Goal: Navigation & Orientation: Find specific page/section

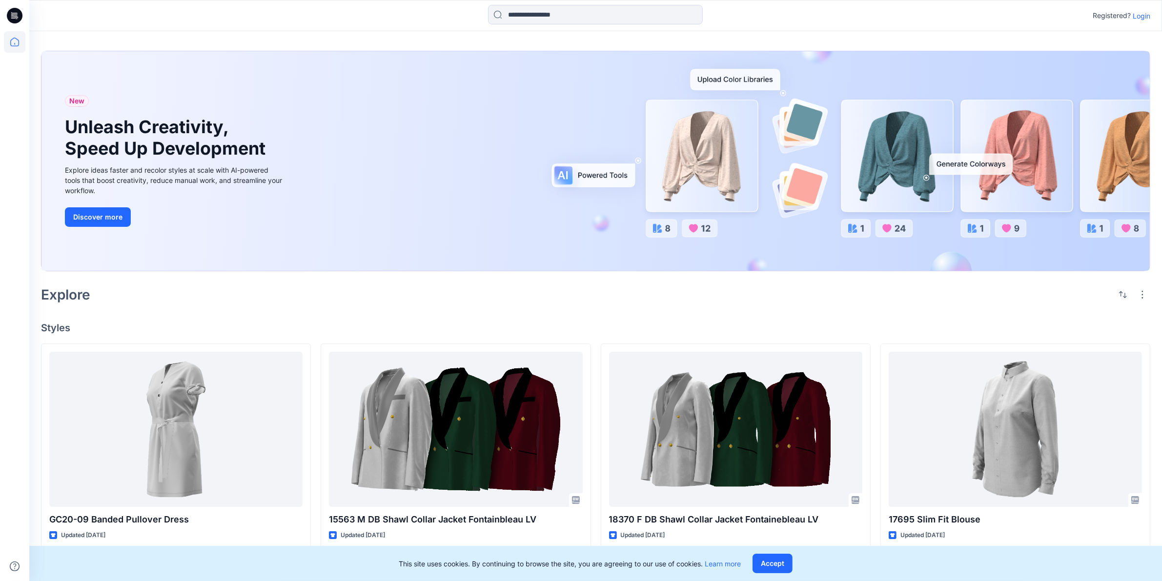
click at [15, 13] on icon at bounding box center [15, 16] width 16 height 16
click at [16, 41] on icon at bounding box center [14, 41] width 21 height 21
click at [10, 47] on icon at bounding box center [14, 41] width 21 height 21
click at [13, 47] on icon at bounding box center [14, 41] width 21 height 21
click at [19, 35] on icon at bounding box center [14, 41] width 21 height 21
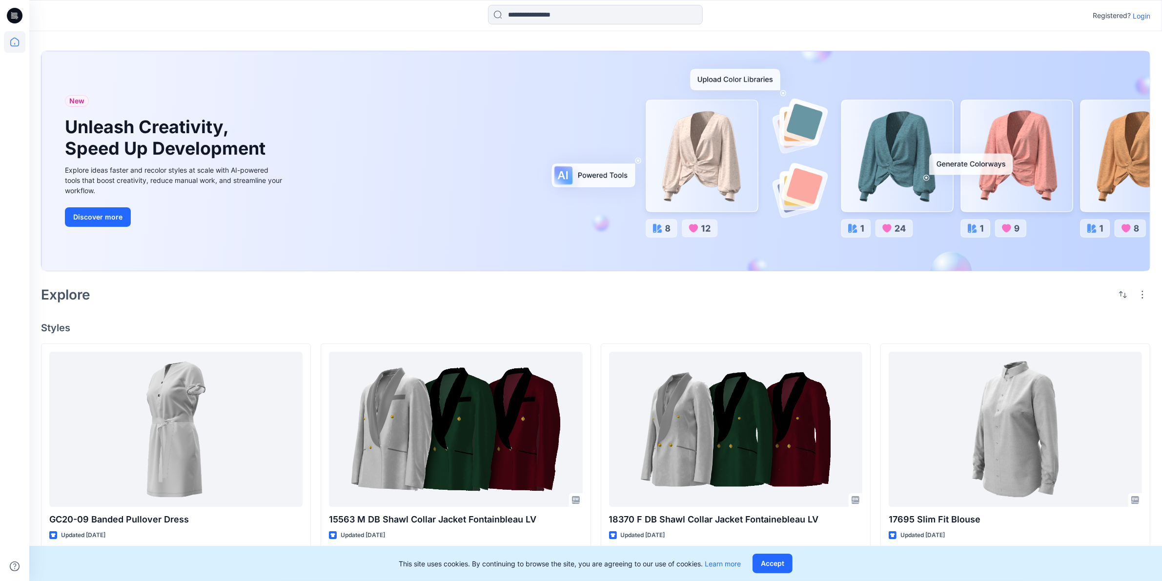
click at [20, 111] on div at bounding box center [14, 306] width 21 height 550
click at [8, 22] on icon at bounding box center [15, 15] width 16 height 31
click at [1142, 14] on p "Login" at bounding box center [1141, 16] width 18 height 10
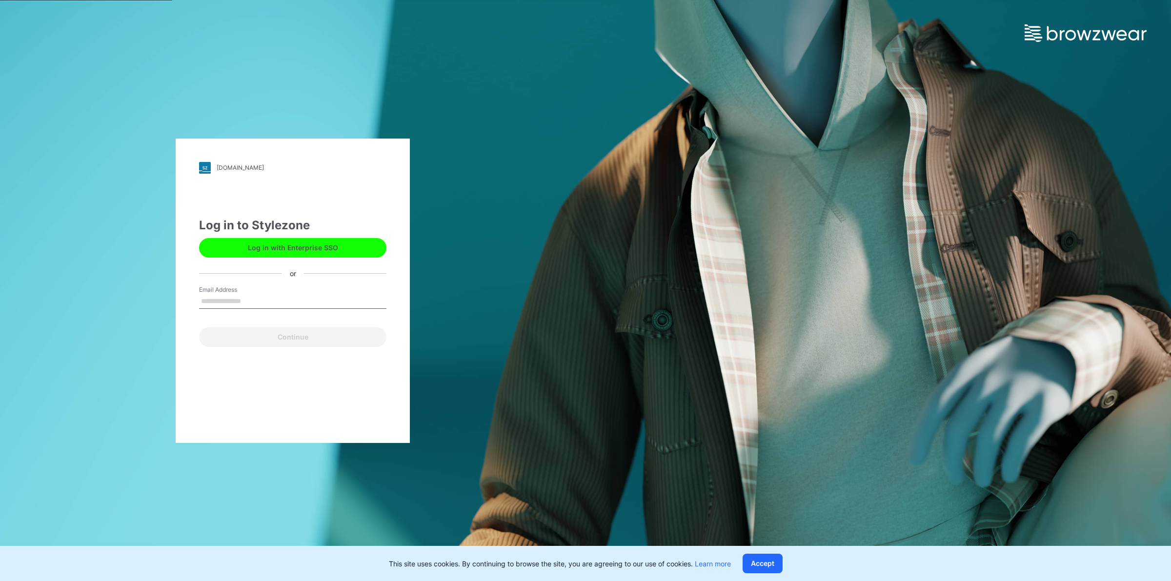
click at [320, 247] on button "Log in with Enterprise SSO" at bounding box center [292, 248] width 187 height 20
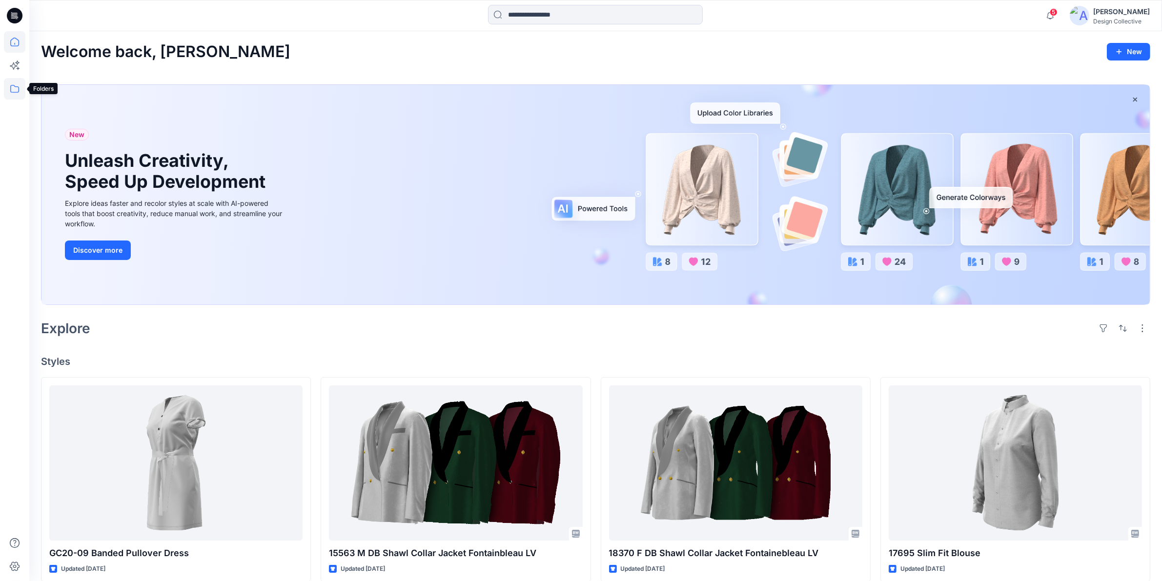
click at [18, 87] on icon at bounding box center [14, 89] width 9 height 8
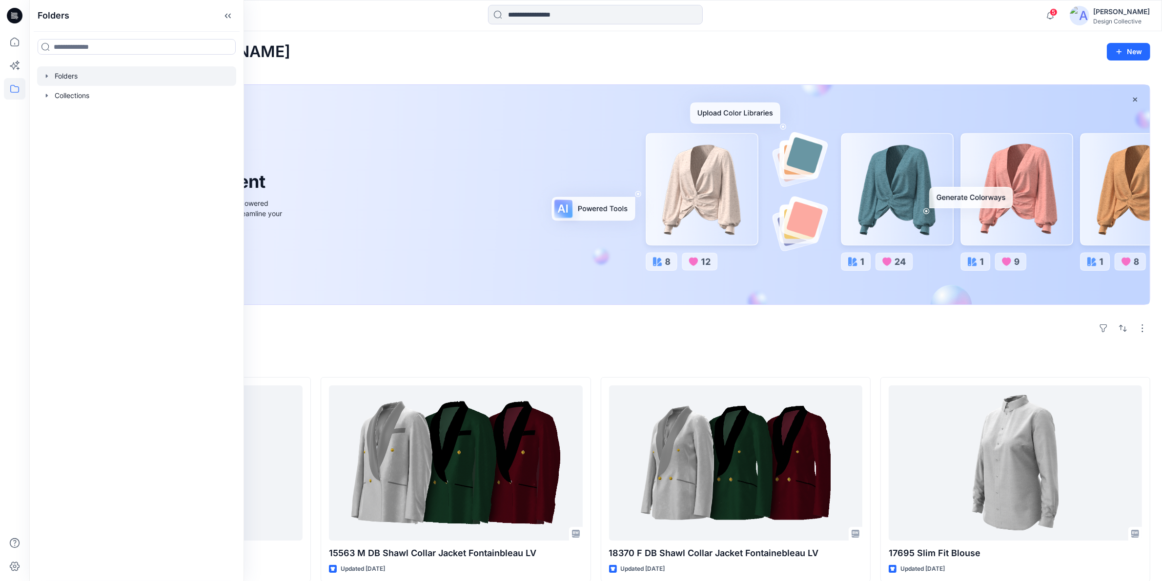
click at [45, 77] on icon "button" at bounding box center [47, 76] width 8 height 8
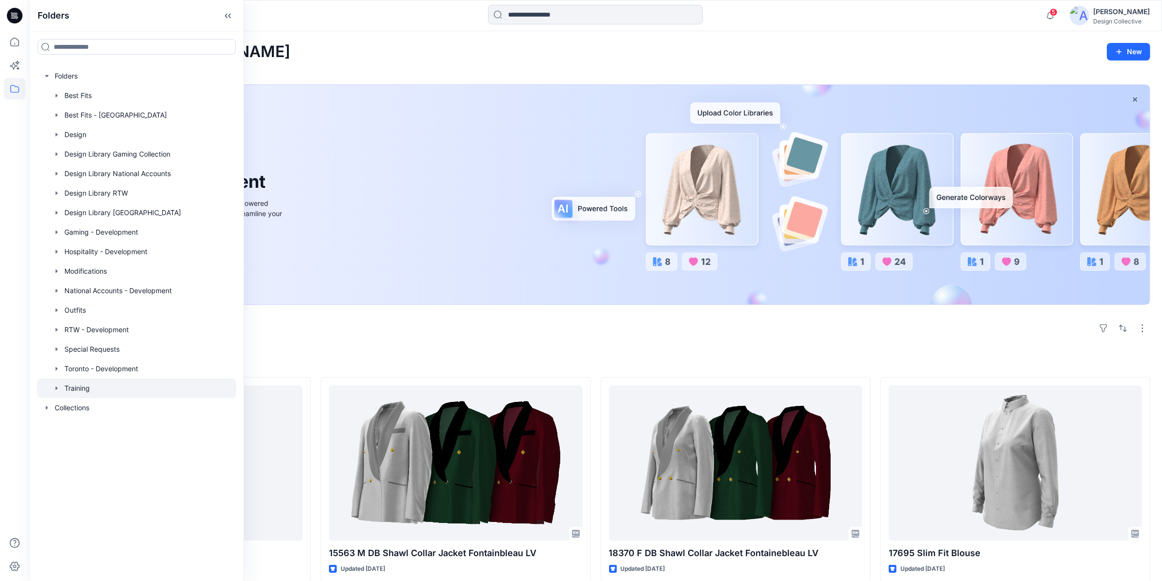
click at [88, 387] on div at bounding box center [136, 389] width 199 height 20
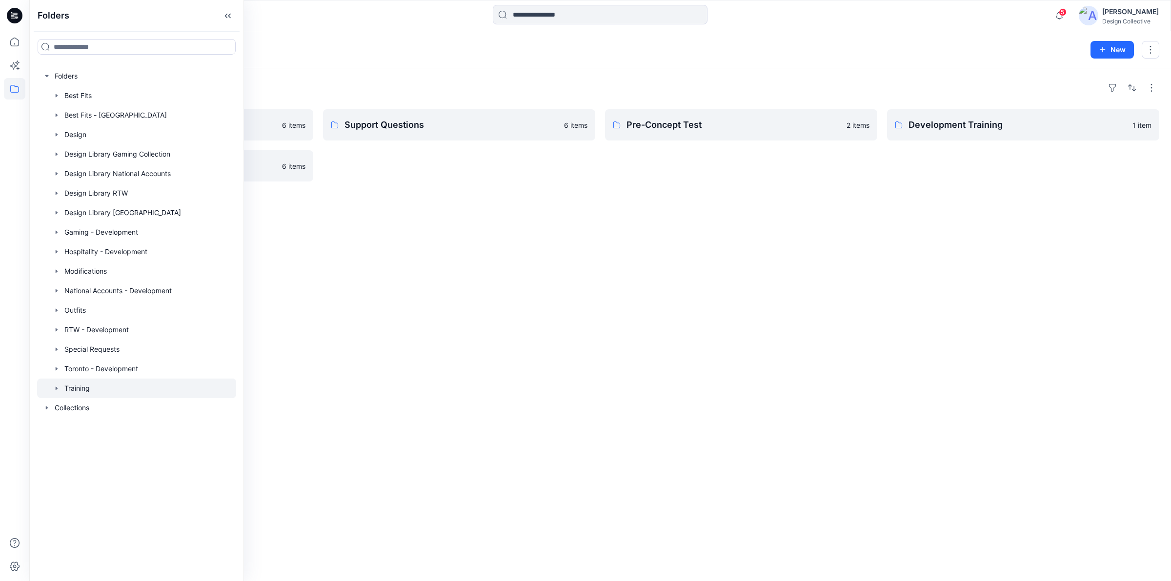
click at [603, 88] on div "Folders" at bounding box center [600, 88] width 1118 height 16
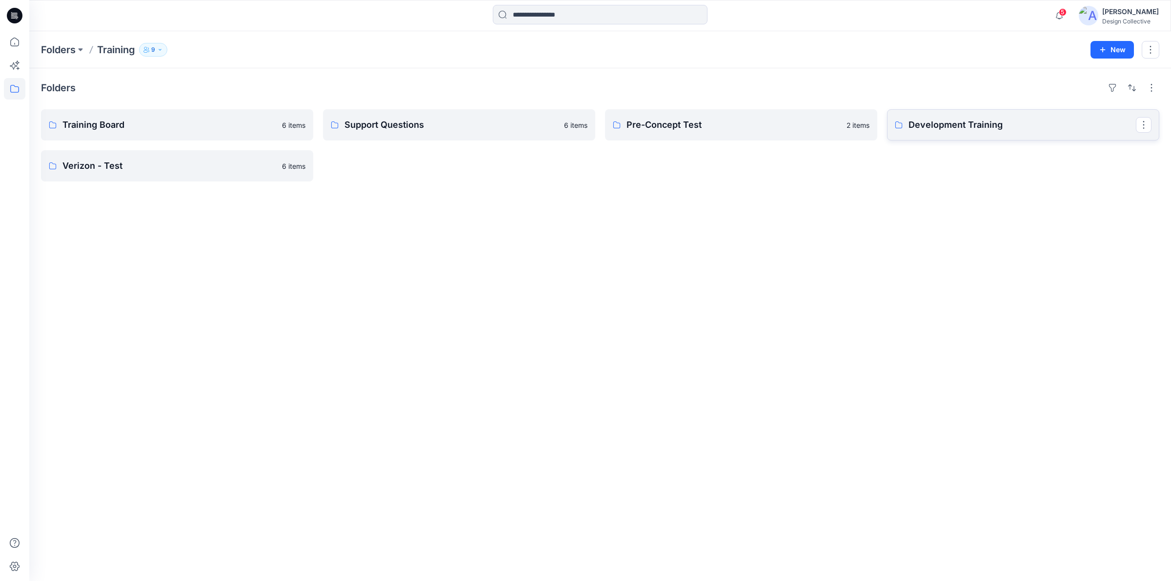
click at [936, 120] on p "Development Training" at bounding box center [1021, 125] width 227 height 14
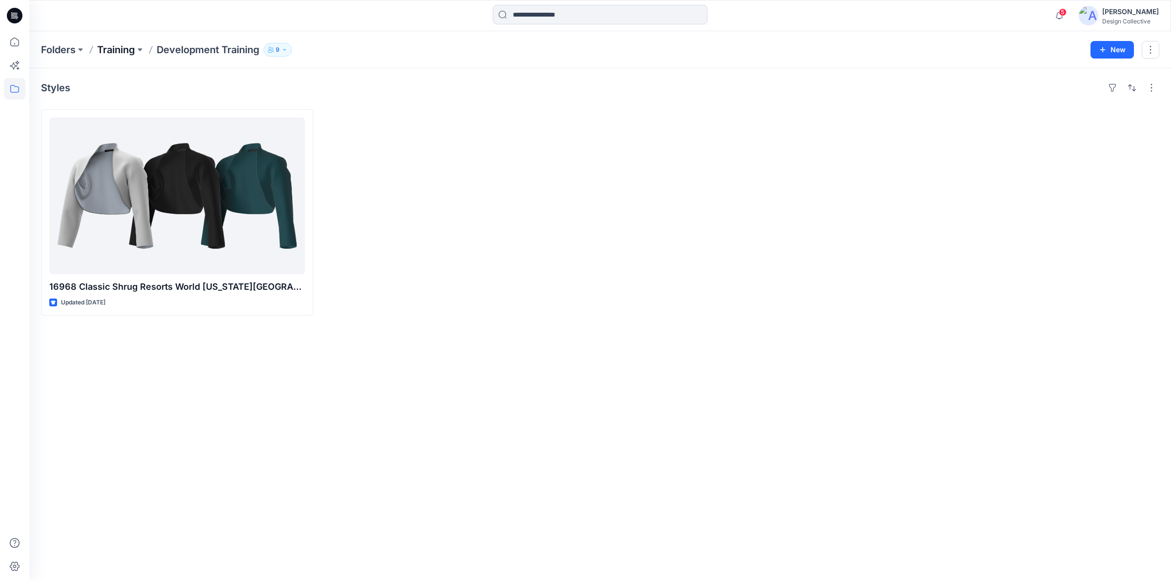
click at [131, 49] on p "Training" at bounding box center [116, 50] width 38 height 14
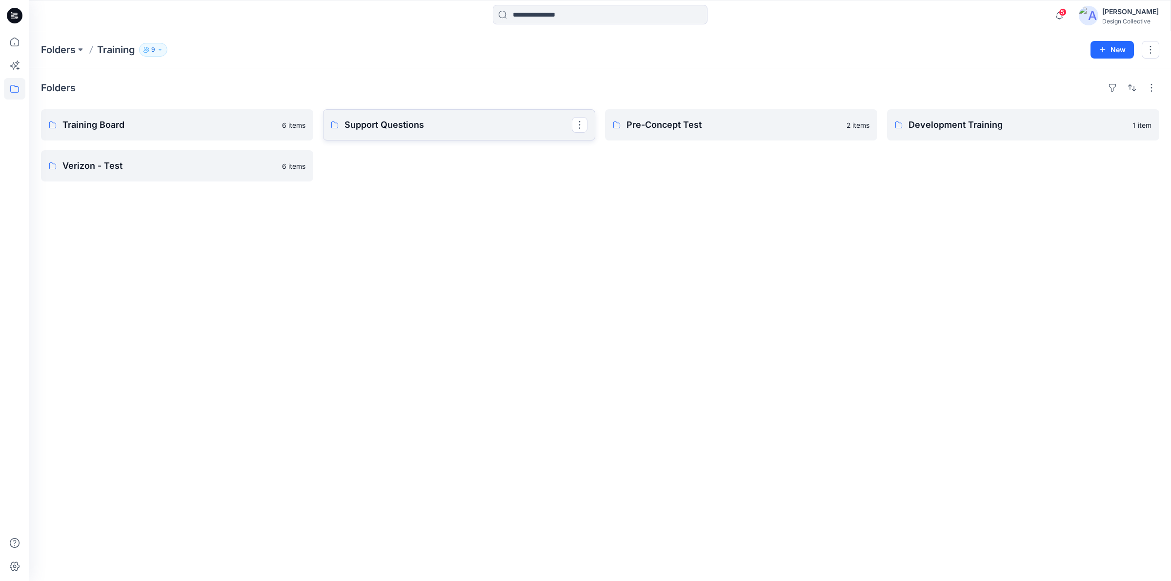
click at [386, 128] on p "Support Questions" at bounding box center [457, 125] width 227 height 14
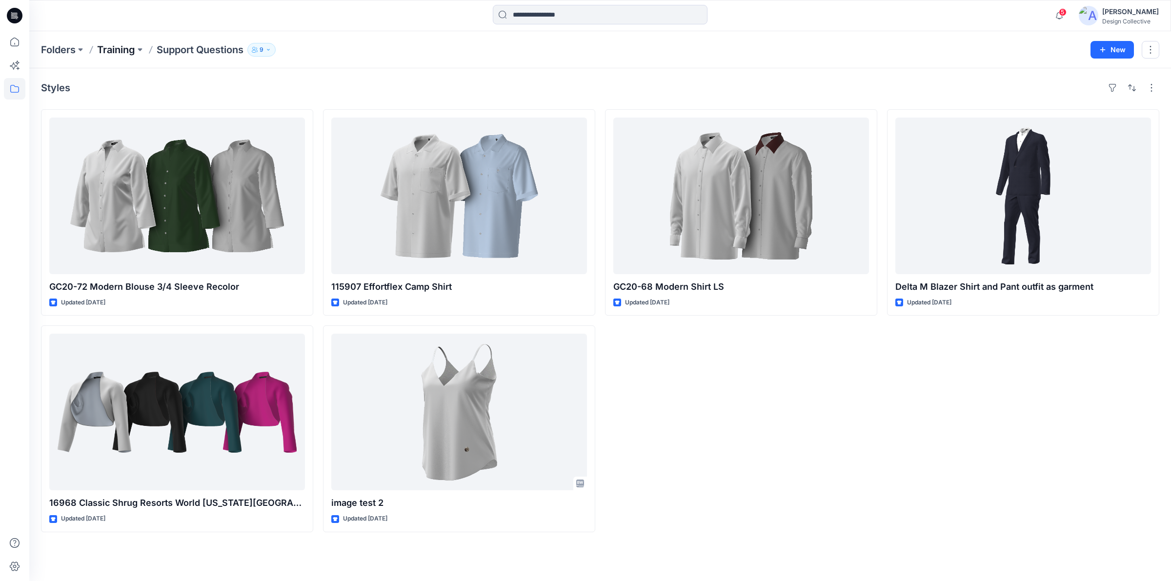
click at [105, 47] on p "Training" at bounding box center [116, 50] width 38 height 14
